Goal: Task Accomplishment & Management: Manage account settings

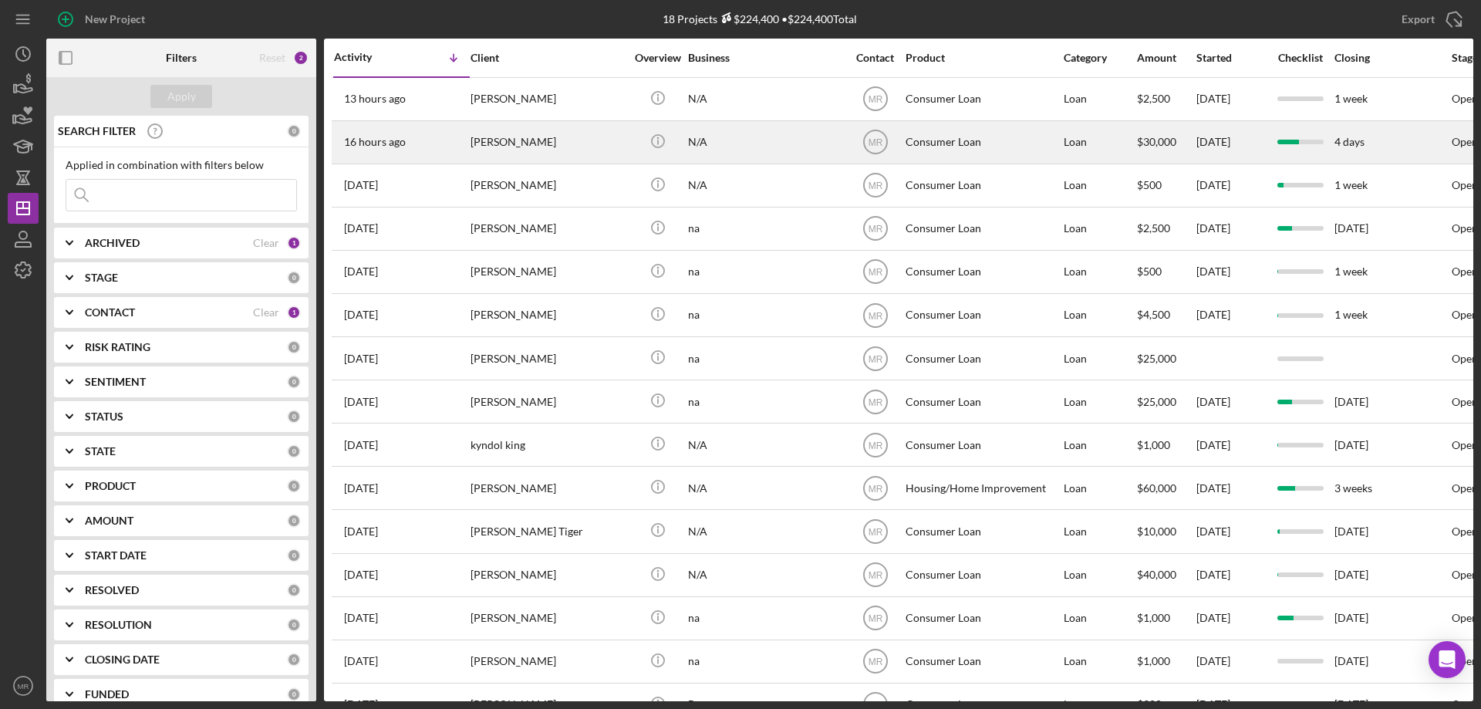
click at [792, 141] on div "N/A" at bounding box center [765, 142] width 154 height 41
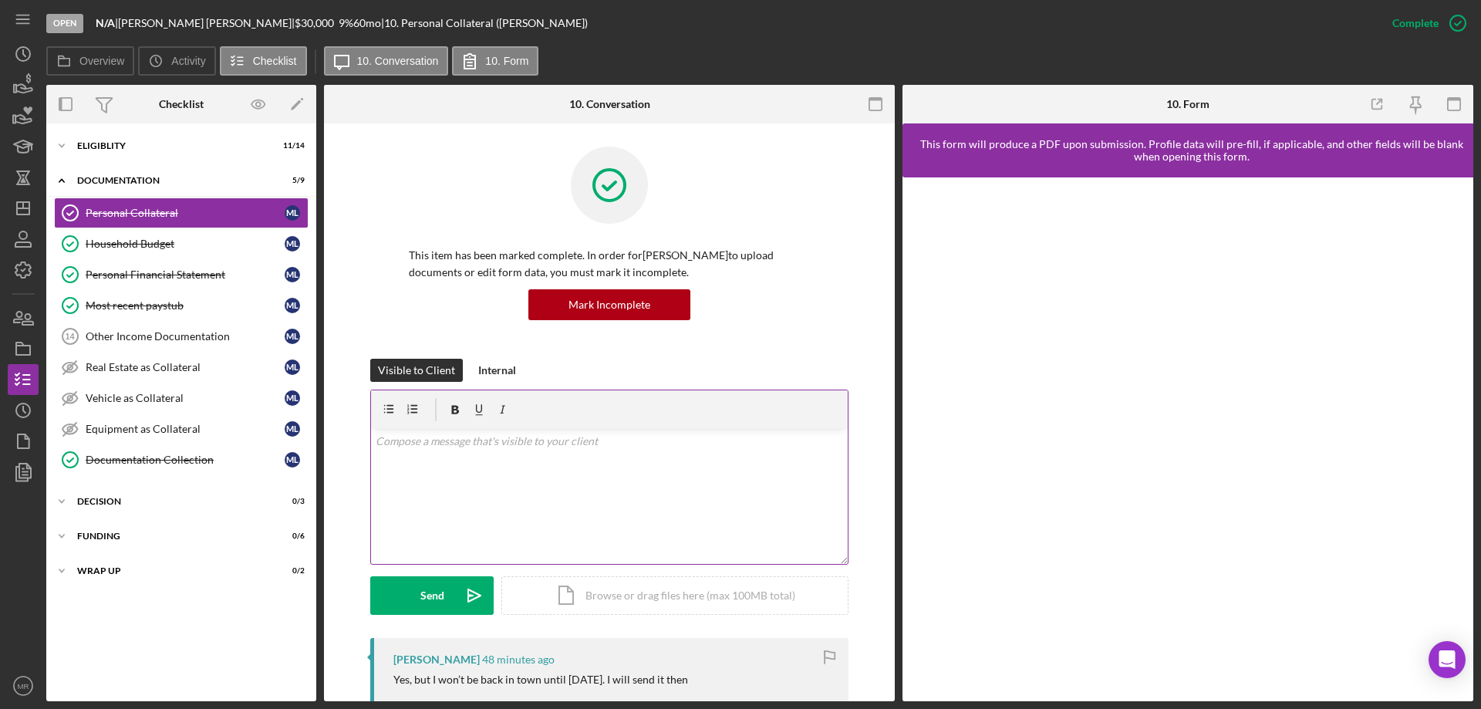
scroll to position [154, 0]
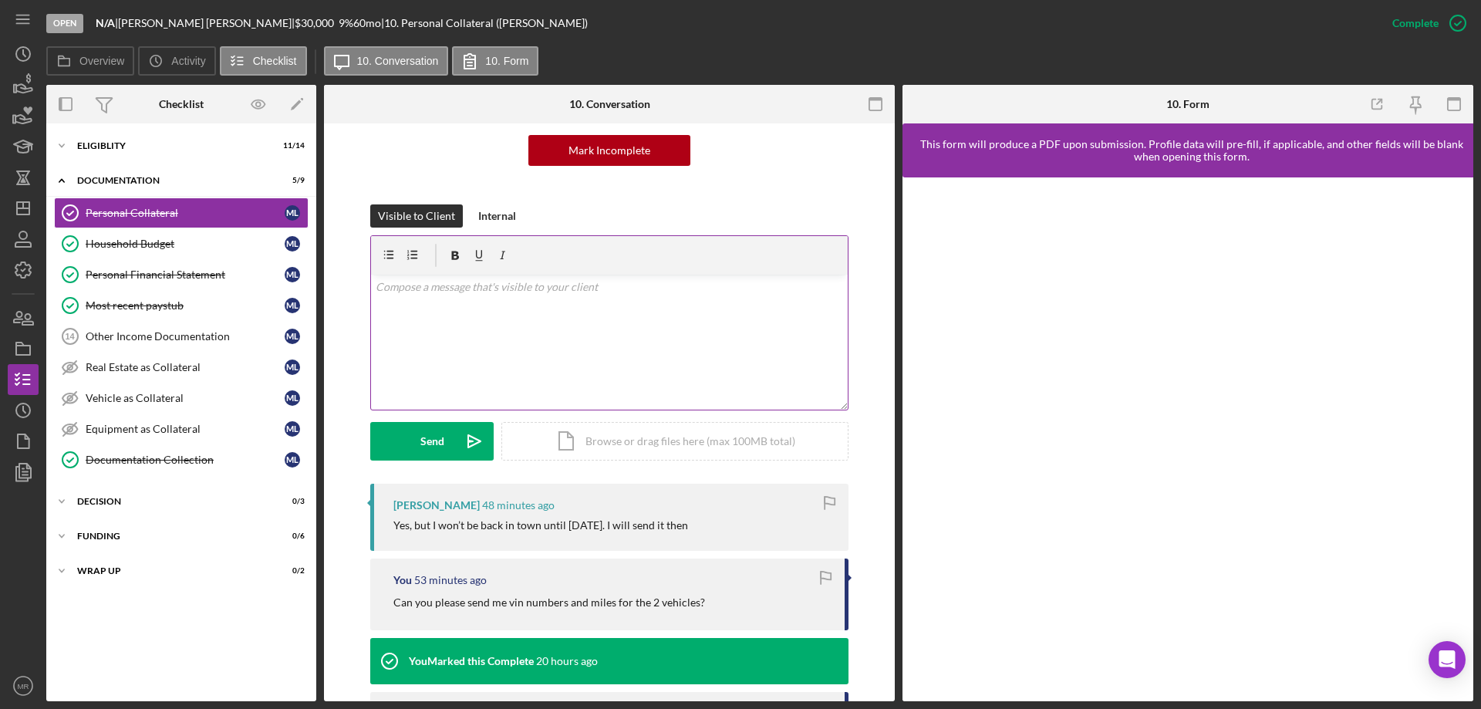
click at [512, 335] on div "v Color teal Color pink Remove color Add row above Add row below Add column bef…" at bounding box center [609, 342] width 477 height 135
click at [432, 437] on div "Send" at bounding box center [433, 441] width 24 height 39
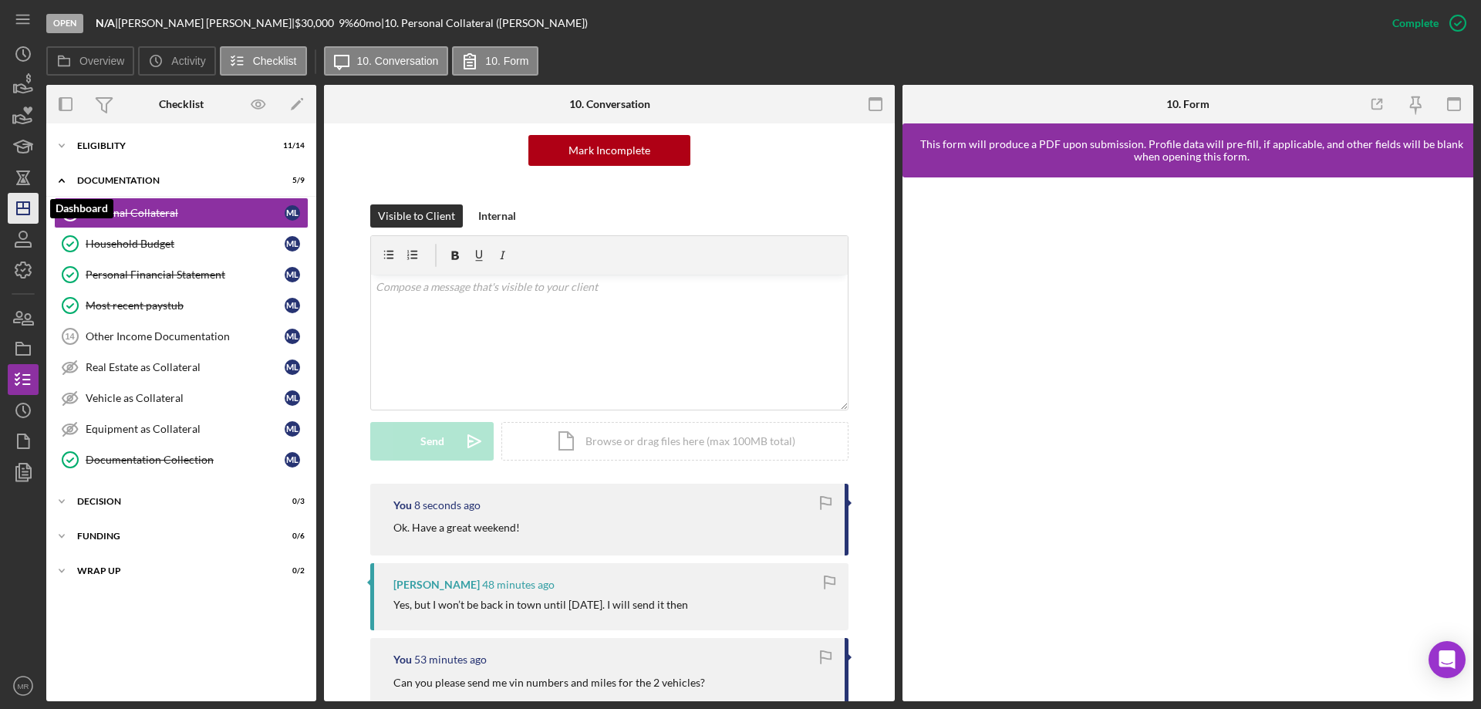
click at [23, 213] on icon "Icon/Dashboard" at bounding box center [23, 208] width 39 height 39
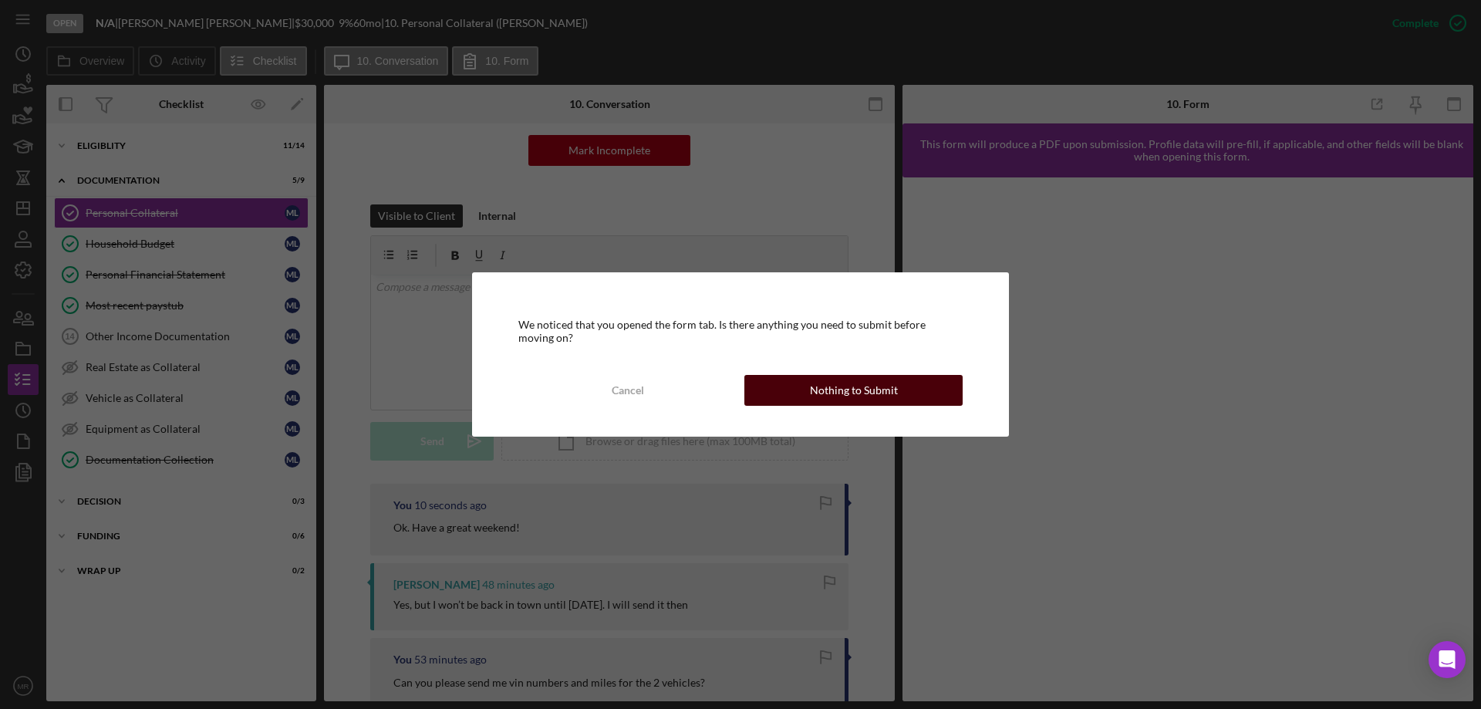
click at [880, 381] on div "Nothing to Submit" at bounding box center [854, 390] width 88 height 31
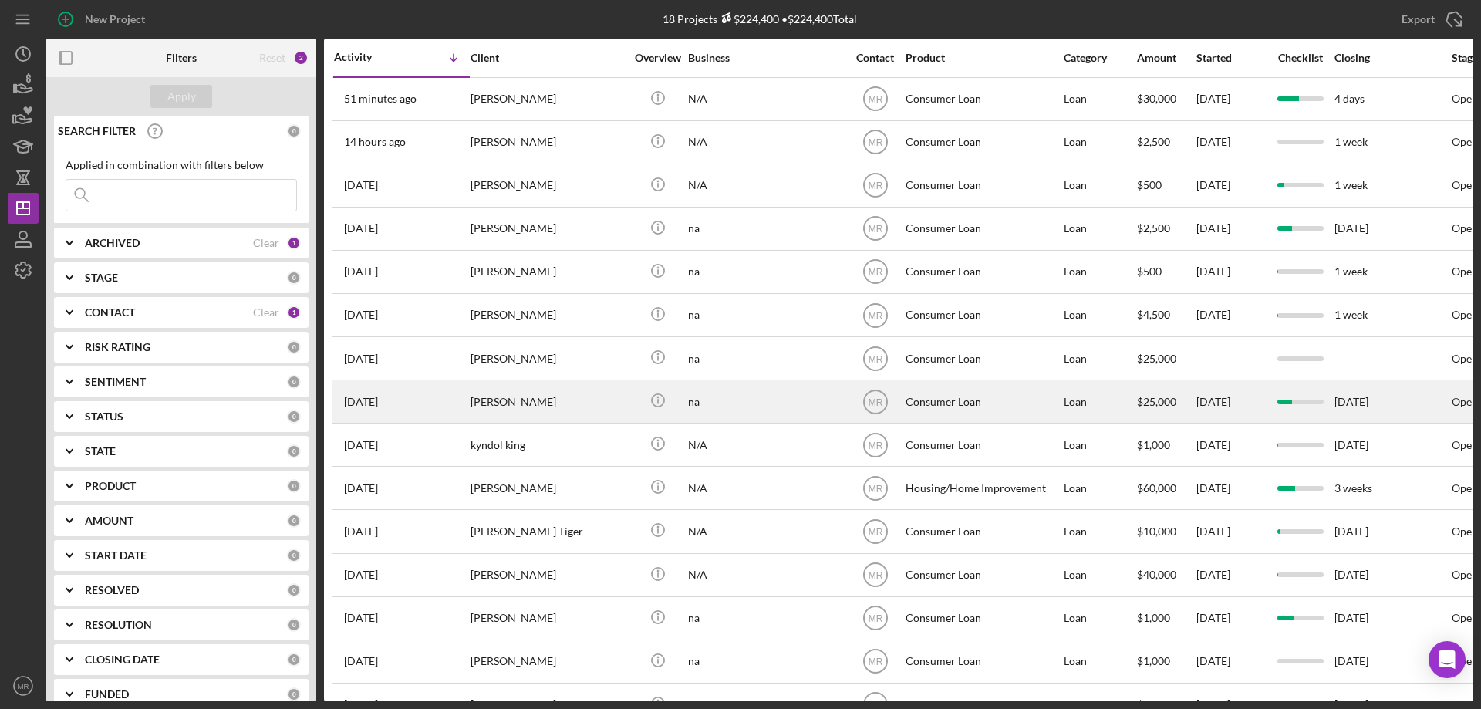
click at [599, 410] on div "[PERSON_NAME]" at bounding box center [548, 401] width 154 height 41
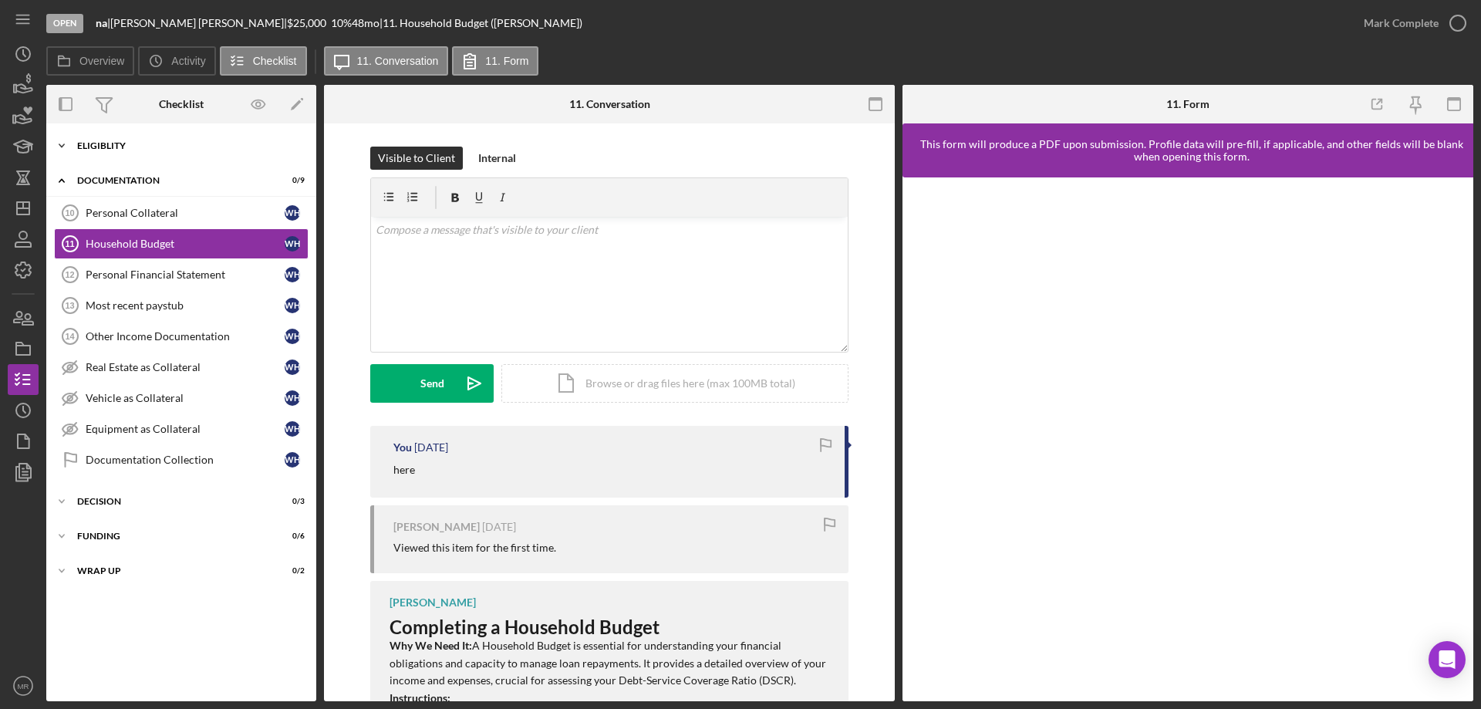
click at [116, 134] on div "Icon/Expander Eligiblity 11 / 14" at bounding box center [181, 145] width 270 height 31
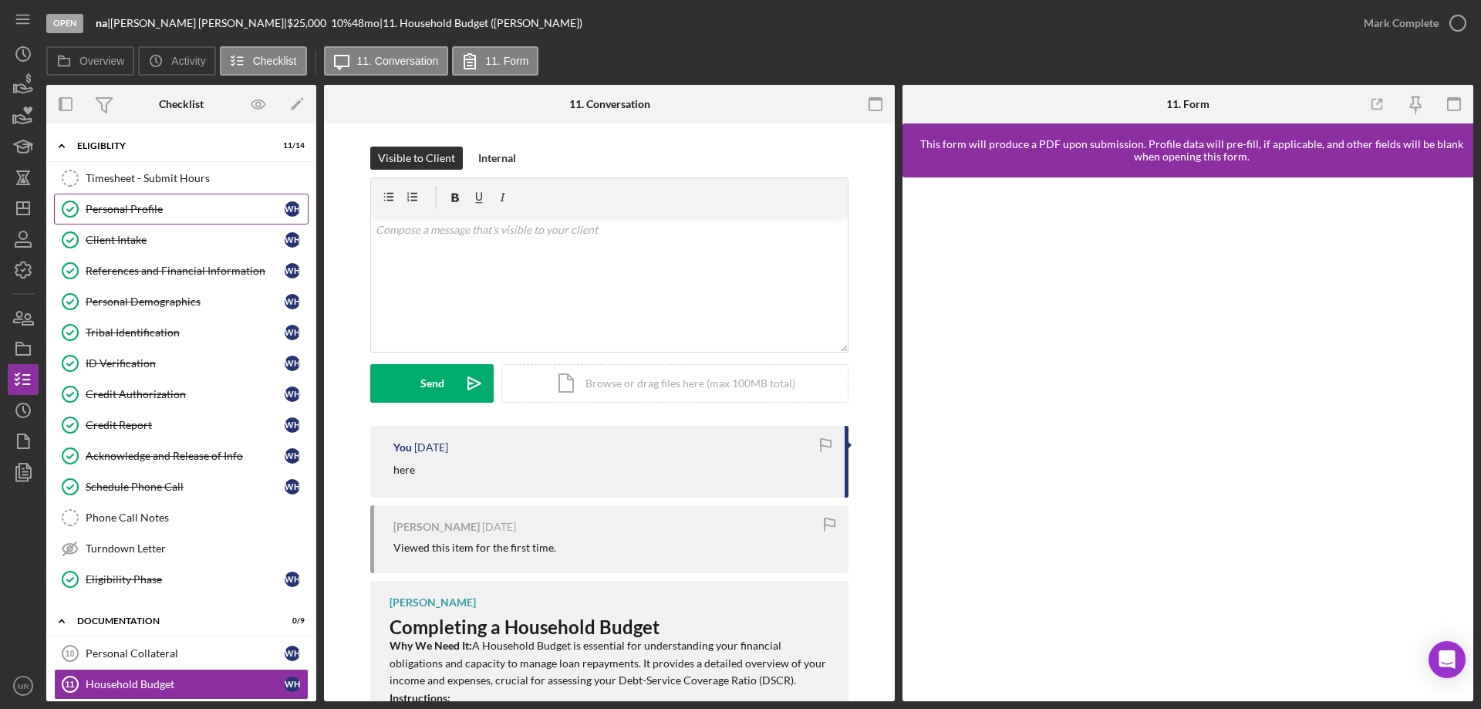
click at [123, 211] on div "Personal Profile" at bounding box center [185, 209] width 199 height 12
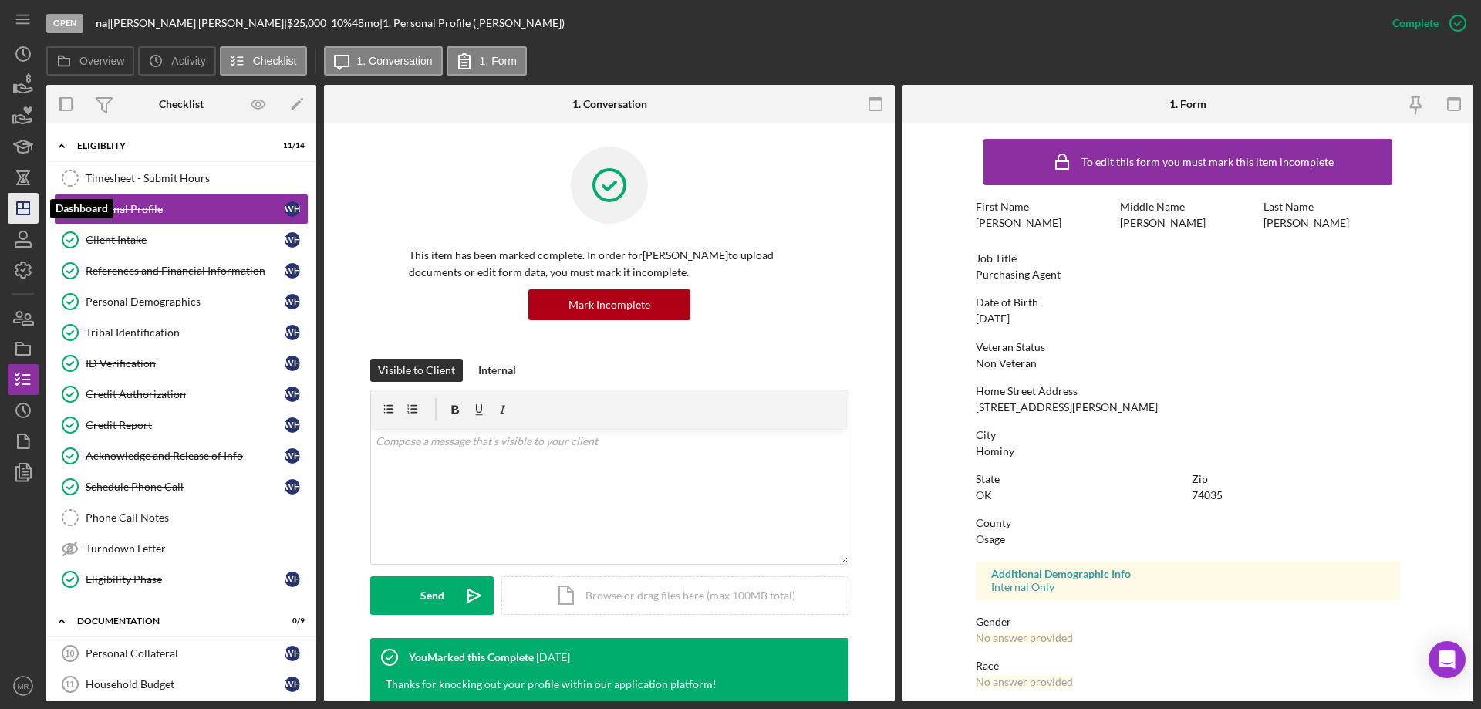
click at [28, 211] on icon "Icon/Dashboard" at bounding box center [23, 208] width 39 height 39
